Goal: Task Accomplishment & Management: Manage account settings

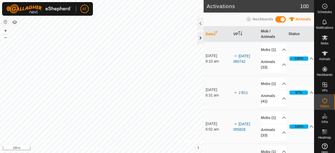
click at [200, 41] on div at bounding box center [201, 38] width 6 height 13
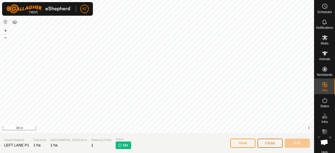
click at [277, 145] on button "Close" at bounding box center [270, 143] width 25 height 9
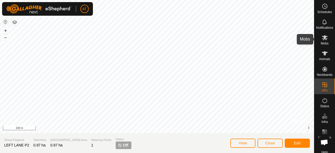
click at [323, 40] on icon at bounding box center [325, 38] width 6 height 6
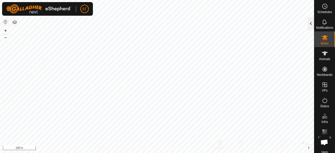
click at [309, 25] on div at bounding box center [311, 23] width 6 height 13
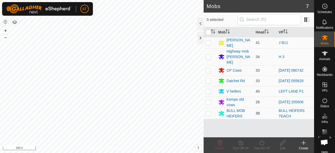
click at [207, 111] on p-checkbox at bounding box center [208, 113] width 5 height 4
checkbox input "true"
click at [265, 150] on div "Turn On VP" at bounding box center [261, 148] width 21 height 5
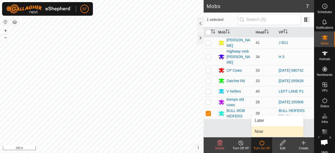
click at [257, 129] on link "Now" at bounding box center [278, 132] width 52 height 10
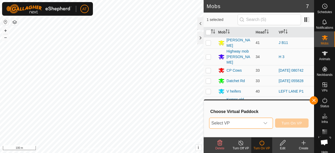
click at [245, 121] on span "Select VP" at bounding box center [235, 123] width 51 height 10
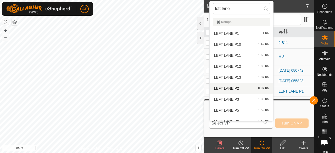
type input "left lane"
click at [244, 90] on li "LEFT LANE P2 0.97 ha" at bounding box center [242, 88] width 64 height 10
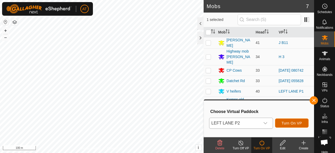
click at [292, 124] on span "Turn On VP" at bounding box center [292, 123] width 20 height 4
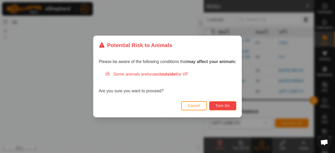
click at [227, 104] on span "Turn On" at bounding box center [223, 106] width 14 height 4
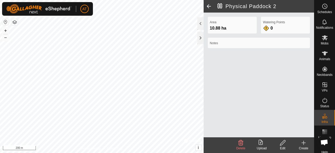
click at [304, 149] on div "Create" at bounding box center [303, 148] width 21 height 5
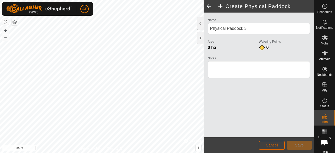
click at [277, 147] on span "Cancel" at bounding box center [272, 145] width 12 height 4
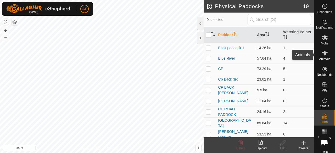
click at [326, 53] on es-animals-svg-icon at bounding box center [324, 53] width 9 height 8
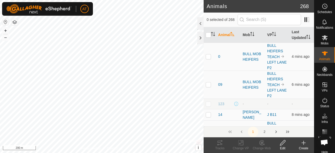
click at [306, 144] on icon at bounding box center [304, 143] width 6 height 6
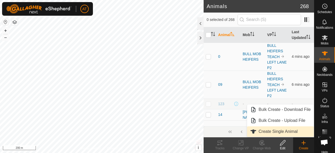
click at [284, 133] on link "Create Single Animal" at bounding box center [280, 132] width 67 height 10
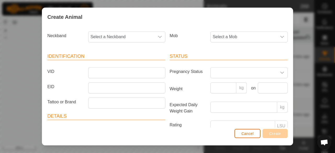
click at [248, 137] on button "Cancel" at bounding box center [248, 133] width 26 height 9
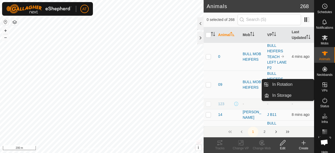
click at [322, 93] on div "VPs" at bounding box center [325, 87] width 21 height 16
click at [303, 84] on link "In Rotation" at bounding box center [291, 84] width 45 height 10
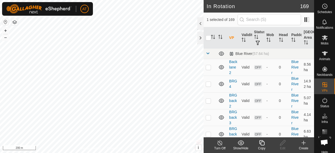
click at [304, 141] on icon at bounding box center [304, 143] width 6 height 6
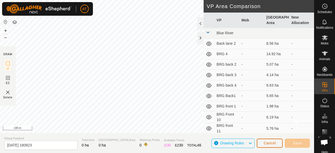
click at [272, 144] on span "Cancel" at bounding box center [270, 143] width 12 height 4
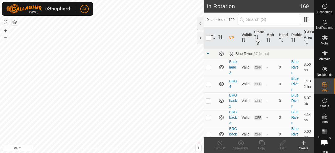
click at [305, 146] on icon at bounding box center [304, 143] width 6 height 6
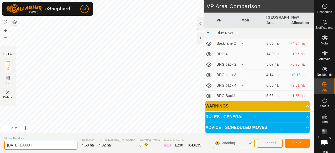
click at [67, 145] on input "[DATE] 180834" at bounding box center [40, 145] width 73 height 9
type input "2"
type input "d"
type input "DONGAS PADDOCK"
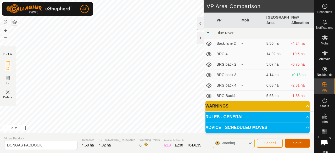
click at [298, 141] on span "Save" at bounding box center [297, 143] width 9 height 4
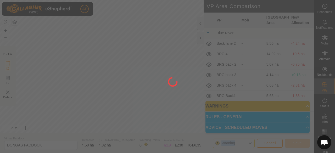
click at [298, 141] on div at bounding box center [167, 76] width 335 height 153
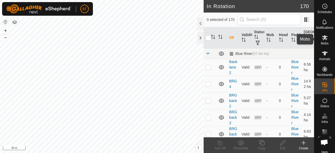
click at [323, 40] on icon at bounding box center [325, 38] width 6 height 6
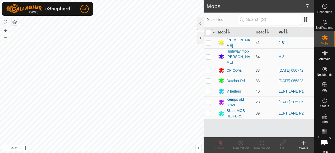
click at [213, 97] on td at bounding box center [210, 102] width 13 height 11
checkbox input "true"
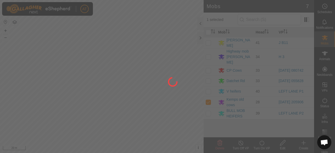
click at [260, 145] on div at bounding box center [167, 76] width 335 height 153
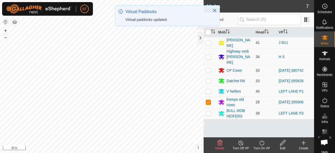
click at [260, 145] on icon at bounding box center [262, 143] width 7 height 6
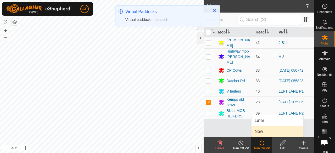
click at [264, 133] on link "Now" at bounding box center [278, 132] width 52 height 10
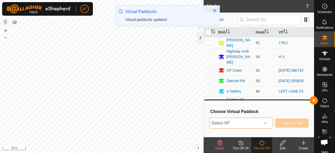
click at [248, 125] on span "Select VP" at bounding box center [235, 123] width 51 height 10
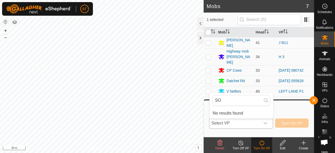
type input "S"
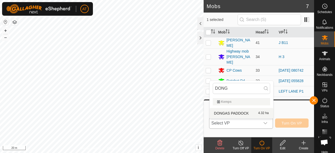
type input "DONG"
click at [240, 115] on li "DONGAS PADDOCK 4.32 ha" at bounding box center [242, 113] width 64 height 10
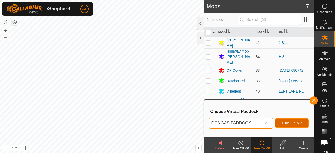
click at [294, 122] on span "Turn On VP" at bounding box center [292, 123] width 20 height 4
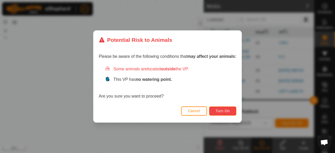
click at [225, 113] on span "Turn On" at bounding box center [223, 111] width 14 height 4
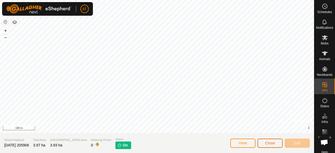
click at [270, 141] on span "Close" at bounding box center [270, 143] width 10 height 4
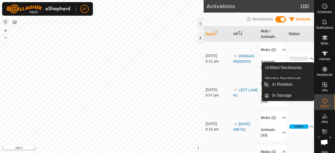
click at [324, 87] on link "In Rotation" at bounding box center [308, 85] width 45 height 10
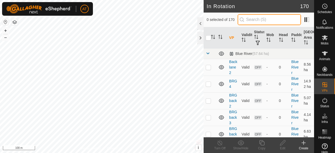
click at [260, 23] on input "text" at bounding box center [269, 19] width 63 height 11
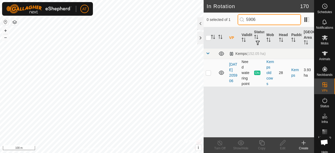
type input "5906"
click at [212, 72] on td at bounding box center [210, 73] width 13 height 28
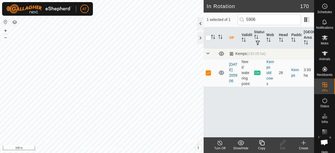
click at [199, 25] on div at bounding box center [201, 23] width 6 height 13
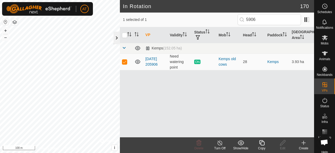
checkbox input "false"
click at [117, 37] on div at bounding box center [117, 38] width 6 height 13
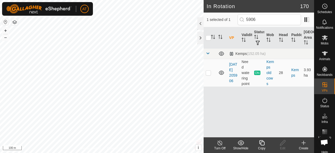
click at [229, 101] on div "VP Validity Status Mob Head Paddock Grazing Area Kemps (152.05 ha) 2025-10-11 2…" at bounding box center [259, 82] width 111 height 110
click at [305, 144] on icon at bounding box center [304, 143] width 6 height 6
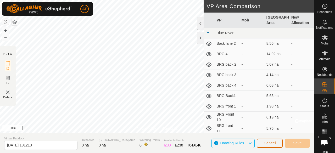
click at [273, 144] on span "Cancel" at bounding box center [270, 143] width 12 height 4
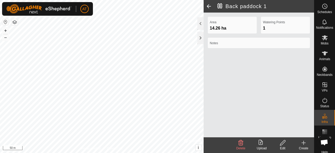
click at [280, 147] on div "Edit" at bounding box center [282, 148] width 21 height 5
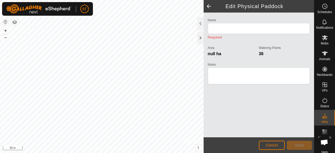
type input "Back paddock 1"
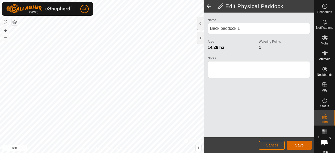
click at [302, 146] on span "Save" at bounding box center [299, 145] width 9 height 4
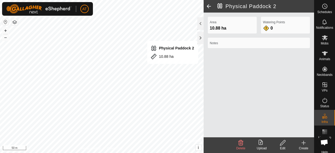
click at [283, 145] on icon at bounding box center [283, 143] width 7 height 6
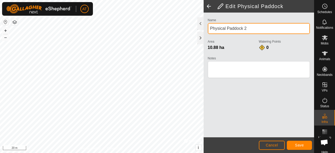
click at [257, 29] on input "Physical Paddock 2" at bounding box center [259, 28] width 102 height 11
type input "P"
type input "DONGA PADDOCK"
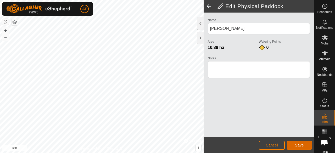
click at [306, 144] on button "Save" at bounding box center [299, 145] width 25 height 9
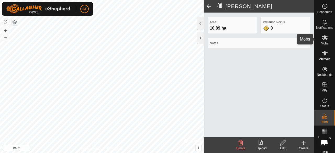
click at [318, 43] on div "Mobs" at bounding box center [325, 39] width 21 height 16
click at [282, 145] on icon at bounding box center [283, 143] width 7 height 6
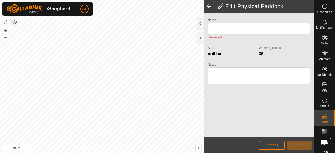
type input "Back paddock 1"
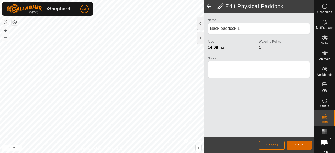
click at [303, 147] on span "Save" at bounding box center [299, 145] width 9 height 4
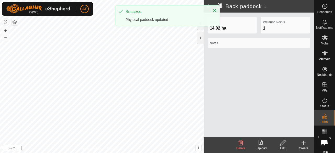
click at [217, 7] on div "Success Physical paddock updated" at bounding box center [168, 16] width 104 height 20
click at [213, 11] on icon "Close" at bounding box center [215, 10] width 4 height 4
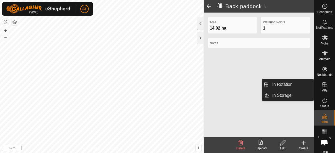
click at [323, 80] on div "VPs" at bounding box center [325, 87] width 21 height 16
click at [323, 85] on icon at bounding box center [325, 85] width 6 height 6
click at [293, 87] on link "In Rotation" at bounding box center [291, 84] width 45 height 10
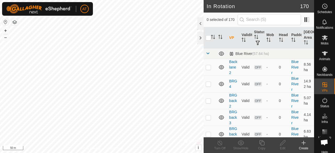
click at [307, 147] on div "Create" at bounding box center [303, 148] width 21 height 5
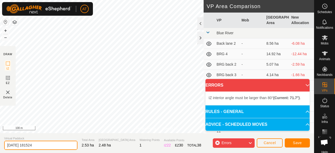
click at [63, 146] on input "2025-10-13 181524" at bounding box center [40, 145] width 73 height 9
type input "2"
type input "BACK PADDOCK 1"
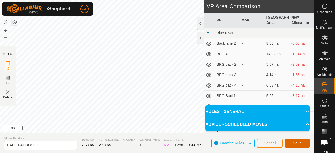
click at [295, 143] on span "Save" at bounding box center [297, 143] width 9 height 4
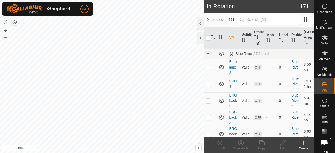
click at [305, 147] on div "Create" at bounding box center [303, 148] width 21 height 5
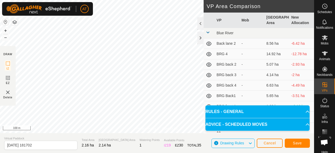
click at [53, 138] on span "Virtual Paddock" at bounding box center [40, 138] width 73 height 4
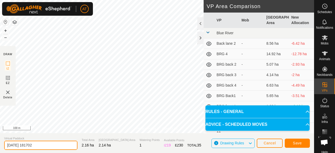
click at [52, 144] on input "2025-10-13 181702" at bounding box center [40, 145] width 73 height 9
type input "2"
click at [34, 147] on input "BACK PADDOXK 2" at bounding box center [40, 145] width 73 height 9
click at [57, 145] on input "BACK PADDO2K 2" at bounding box center [40, 145] width 73 height 9
click at [27, 144] on input "BACK PADDO2K 2" at bounding box center [40, 145] width 73 height 9
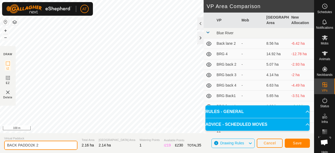
click at [34, 146] on input "BACK PADDO2K 2" at bounding box center [40, 145] width 73 height 9
type input "BACK PADDOCK 2"
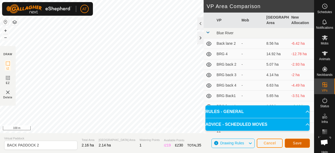
click at [300, 147] on button "Save" at bounding box center [297, 143] width 25 height 9
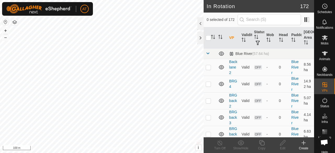
click at [304, 147] on div "Create" at bounding box center [303, 148] width 21 height 5
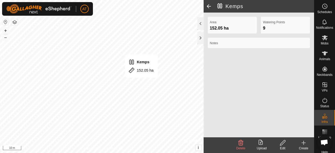
click at [210, 8] on span at bounding box center [209, 6] width 10 height 13
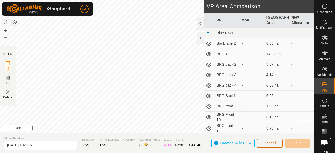
click at [273, 145] on button "Cancel" at bounding box center [270, 143] width 26 height 9
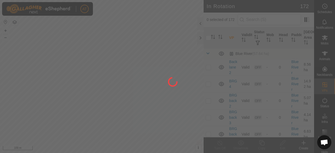
click at [304, 146] on div at bounding box center [167, 76] width 335 height 153
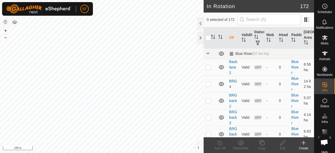
click at [304, 146] on div "Create" at bounding box center [303, 148] width 21 height 5
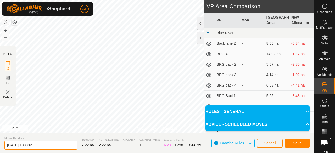
click at [54, 144] on input "2025-10-13 183002" at bounding box center [40, 145] width 73 height 9
type input "2"
type input "BACK PADDOCK 4"
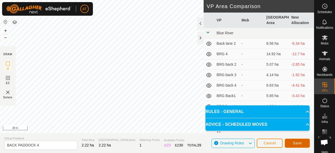
click at [293, 144] on span "Save" at bounding box center [297, 143] width 9 height 4
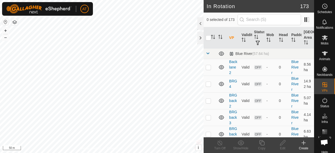
click at [302, 146] on div "Create" at bounding box center [303, 148] width 21 height 5
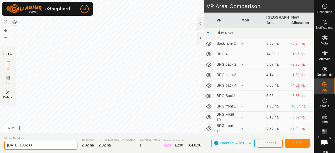
click at [59, 146] on input "2025-10-13 183203" at bounding box center [40, 145] width 73 height 9
type input "2"
type input "BACK PADDOCK 5"
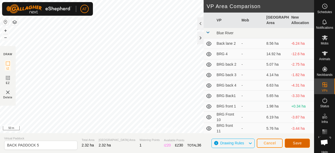
click at [296, 140] on button "Save" at bounding box center [297, 143] width 25 height 9
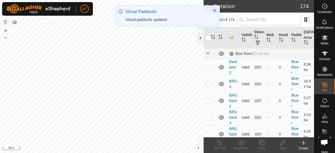
click at [305, 148] on div "Create" at bounding box center [303, 148] width 21 height 5
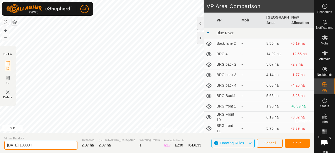
click at [67, 146] on input "2025-10-13 183334" at bounding box center [40, 145] width 73 height 9
type input "2"
type input "BACK PADDOCK 6"
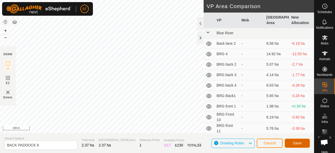
click at [300, 141] on span "Save" at bounding box center [297, 143] width 9 height 4
